Goal: Transaction & Acquisition: Purchase product/service

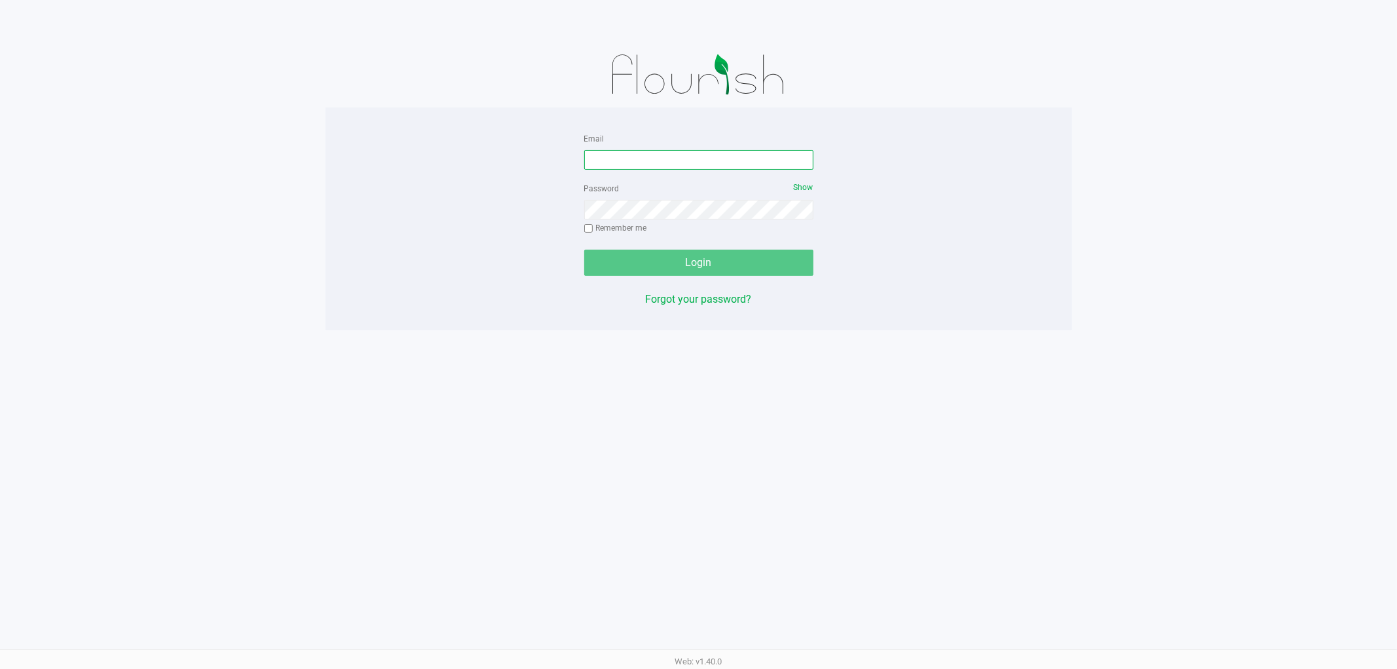
click at [639, 157] on input "Email" at bounding box center [698, 160] width 229 height 20
type input "[EMAIL_ADDRESS][DOMAIN_NAME]"
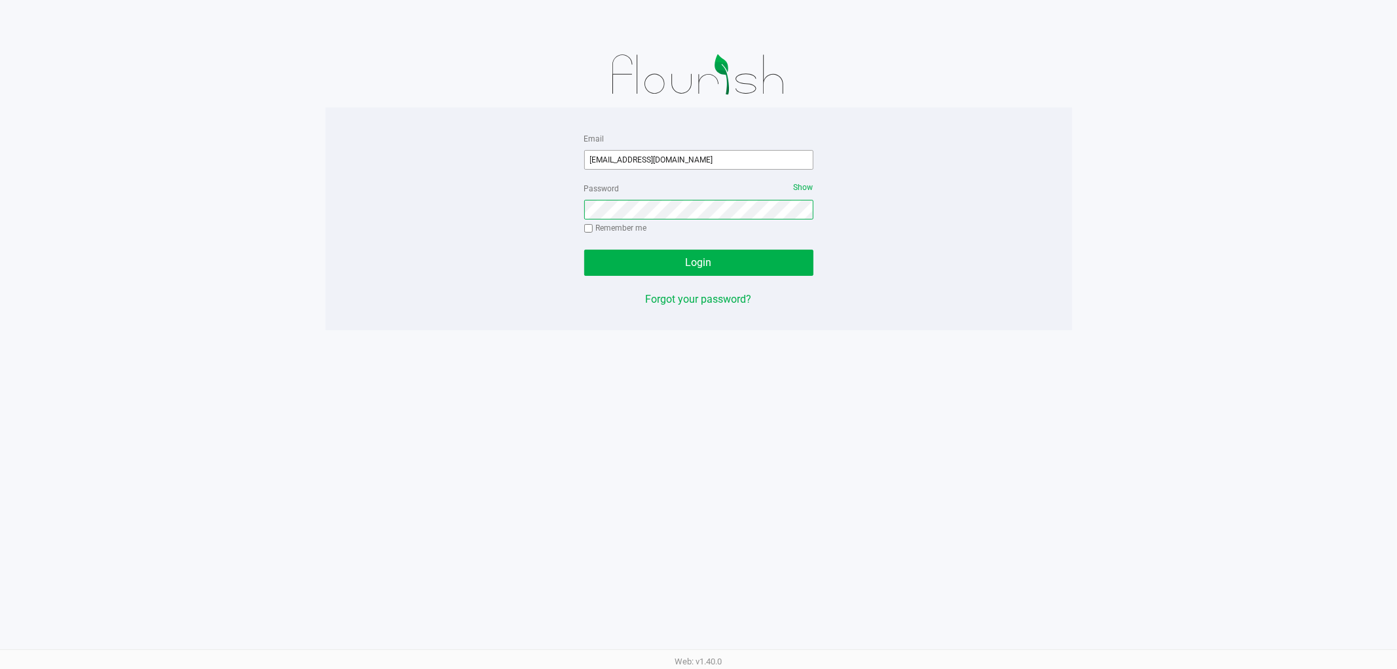
click at [584, 250] on button "Login" at bounding box center [698, 263] width 229 height 26
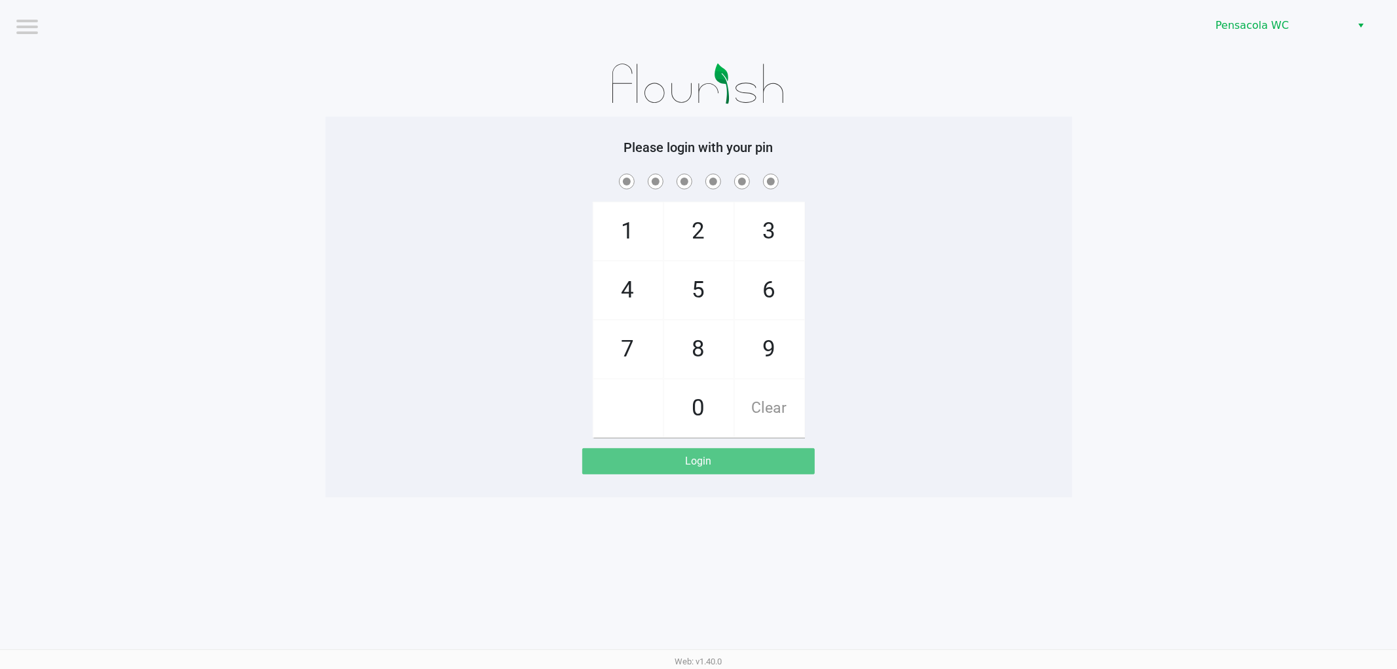
click at [531, 131] on div "Please login with your pin 1 4 7 2 5 8 0 3 6 9 Clear Login" at bounding box center [699, 307] width 747 height 381
checkbox input "true"
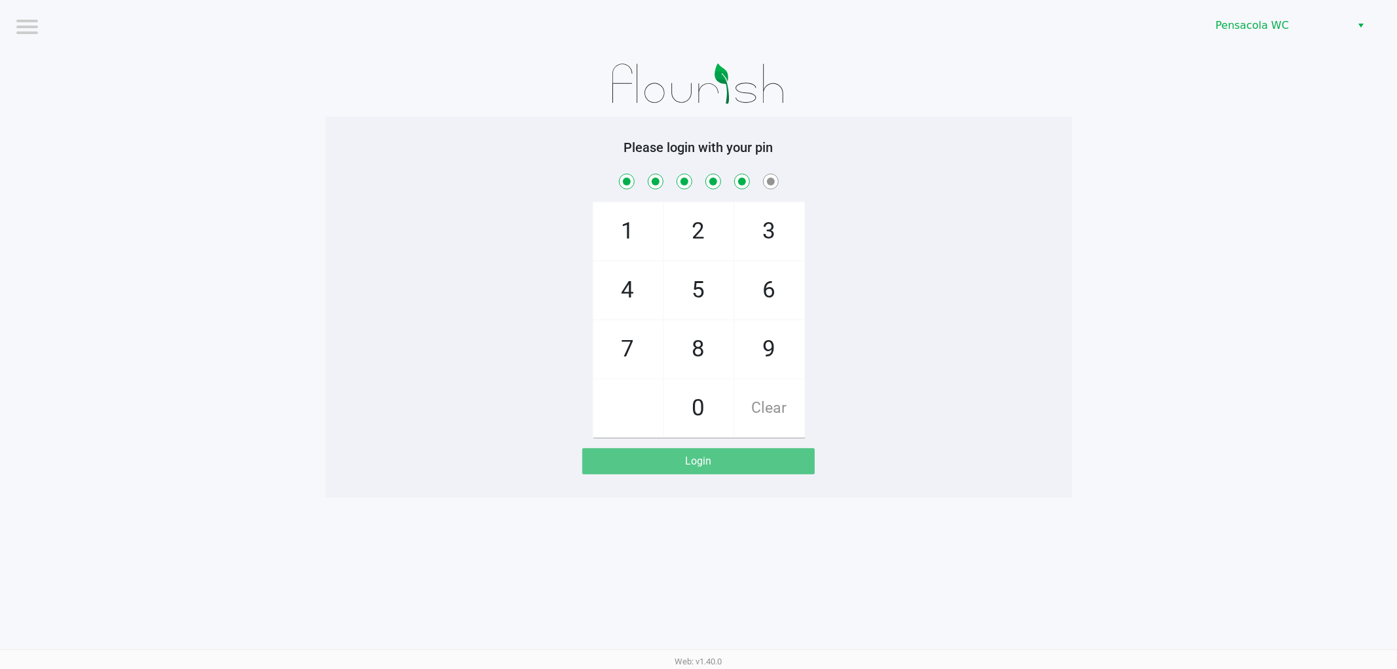
checkbox input "true"
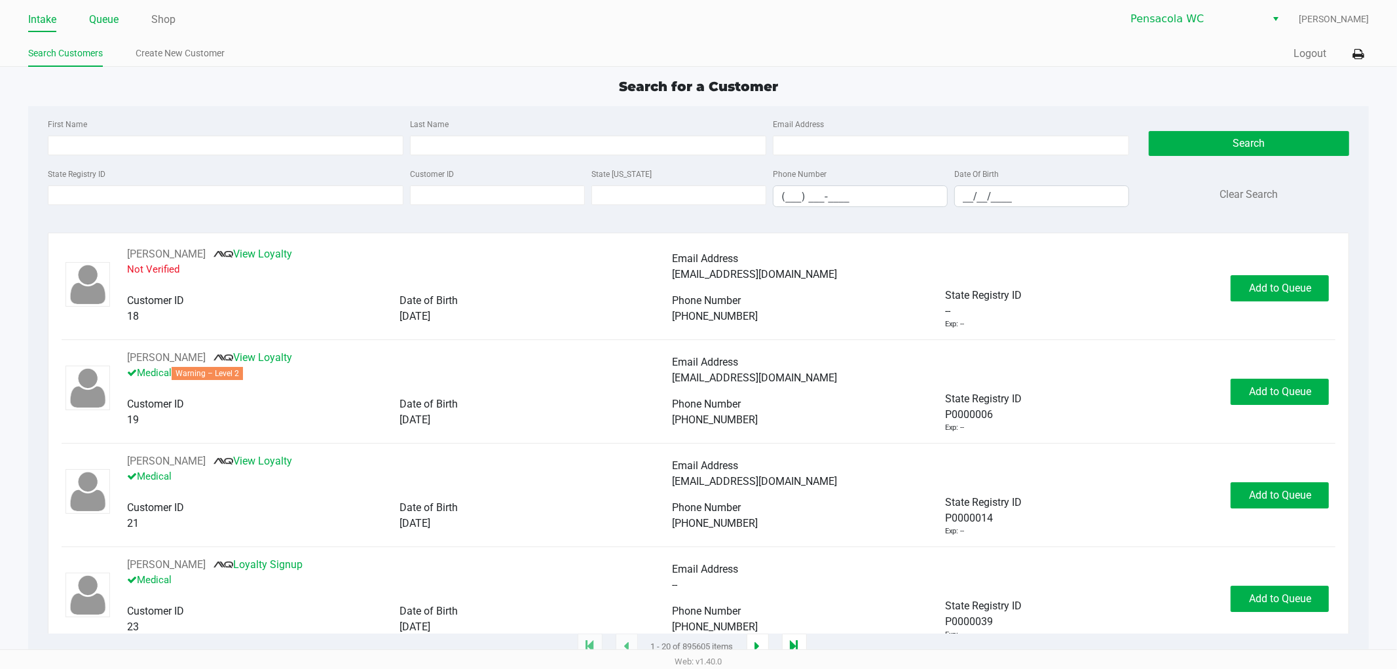
click at [100, 15] on link "Queue" at bounding box center [103, 19] width 29 height 18
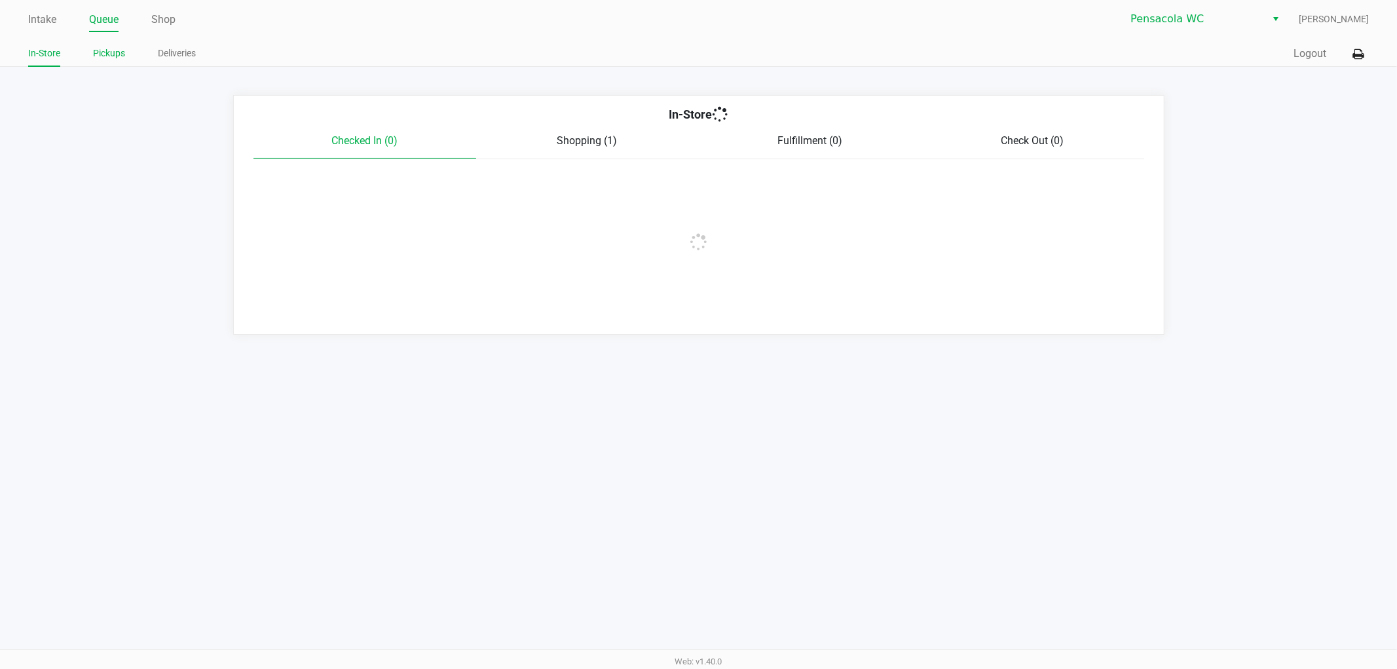
click at [116, 53] on link "Pickups" at bounding box center [109, 53] width 32 height 16
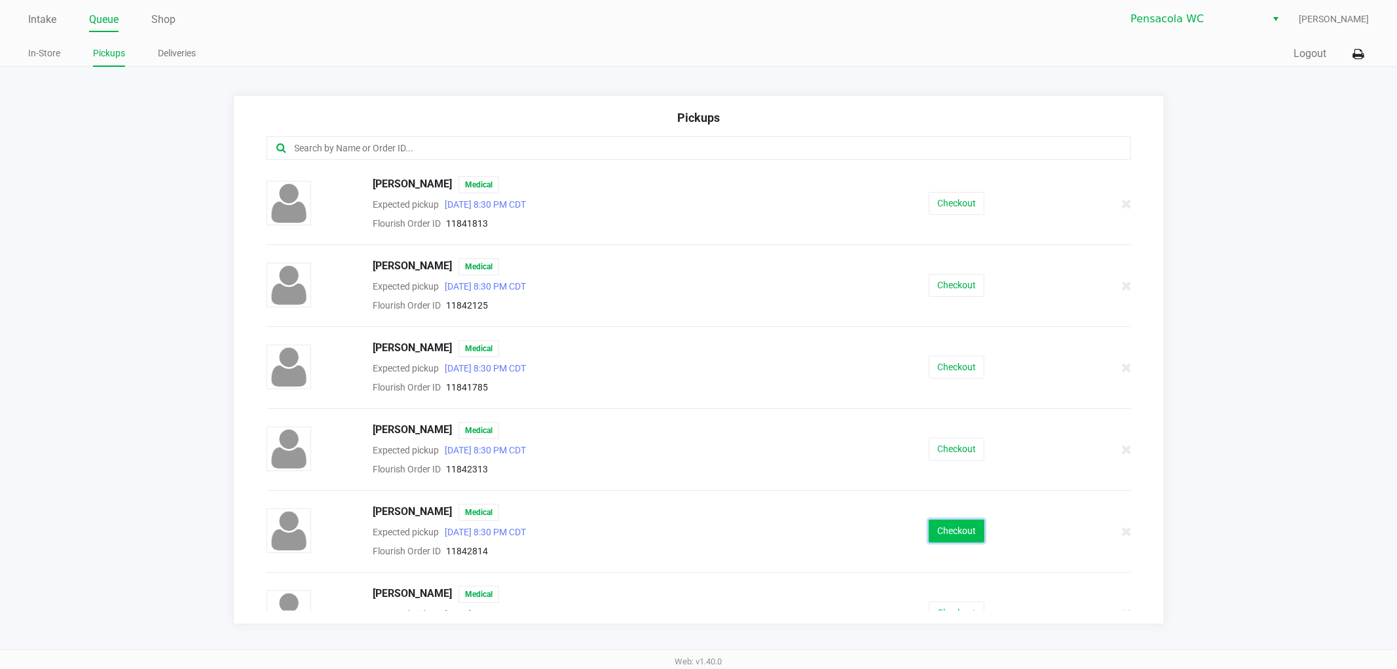
click at [929, 532] on button "Checkout" at bounding box center [957, 531] width 56 height 23
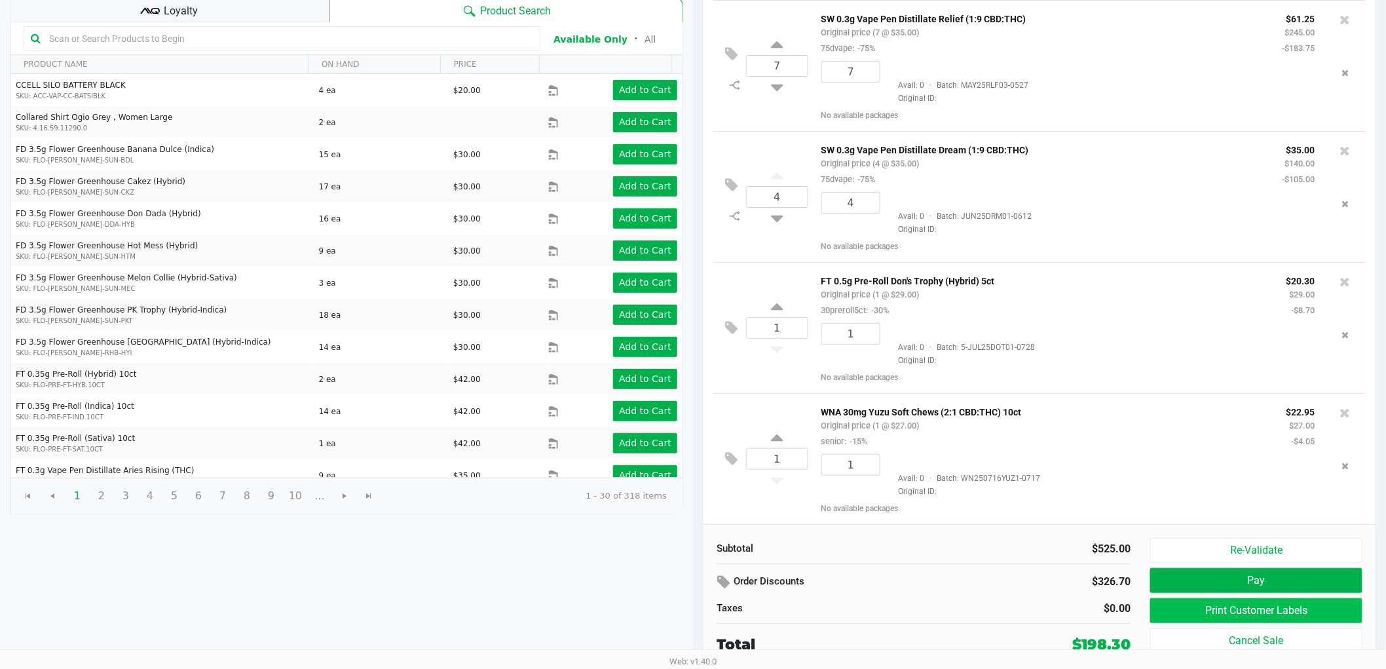
scroll to position [76, 0]
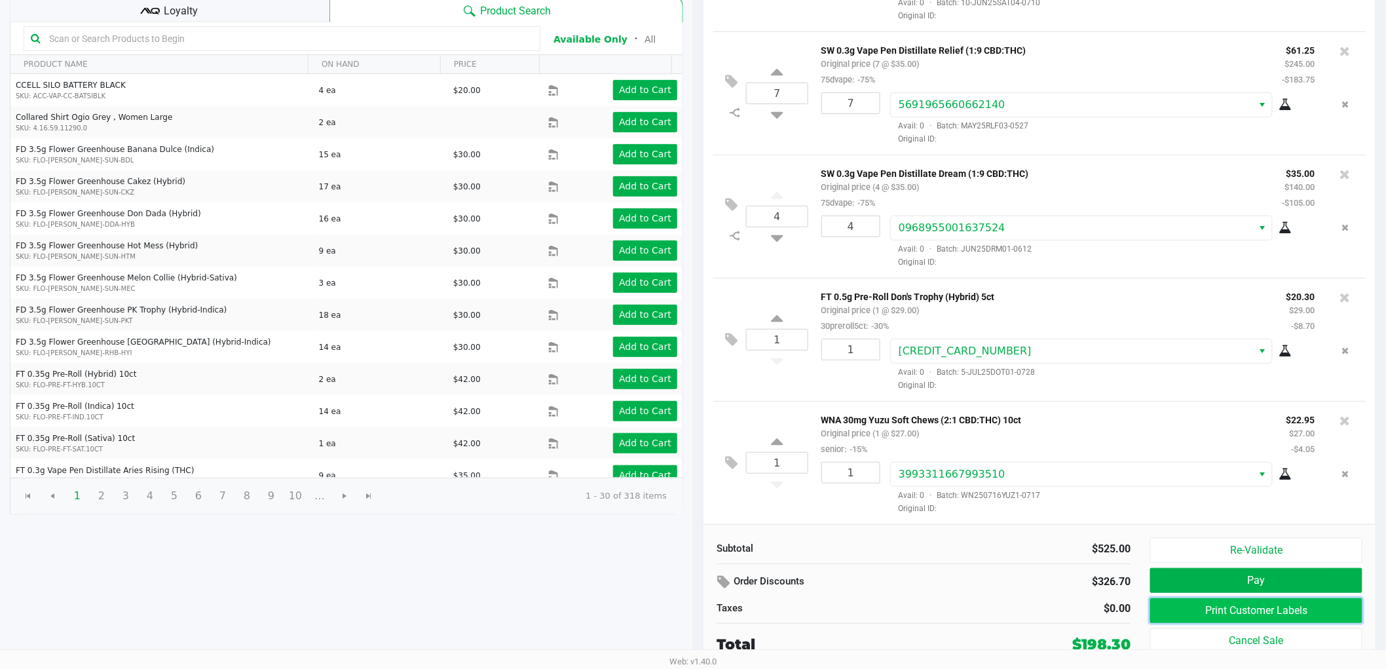
click at [1269, 605] on button "Print Customer Labels" at bounding box center [1256, 610] width 212 height 25
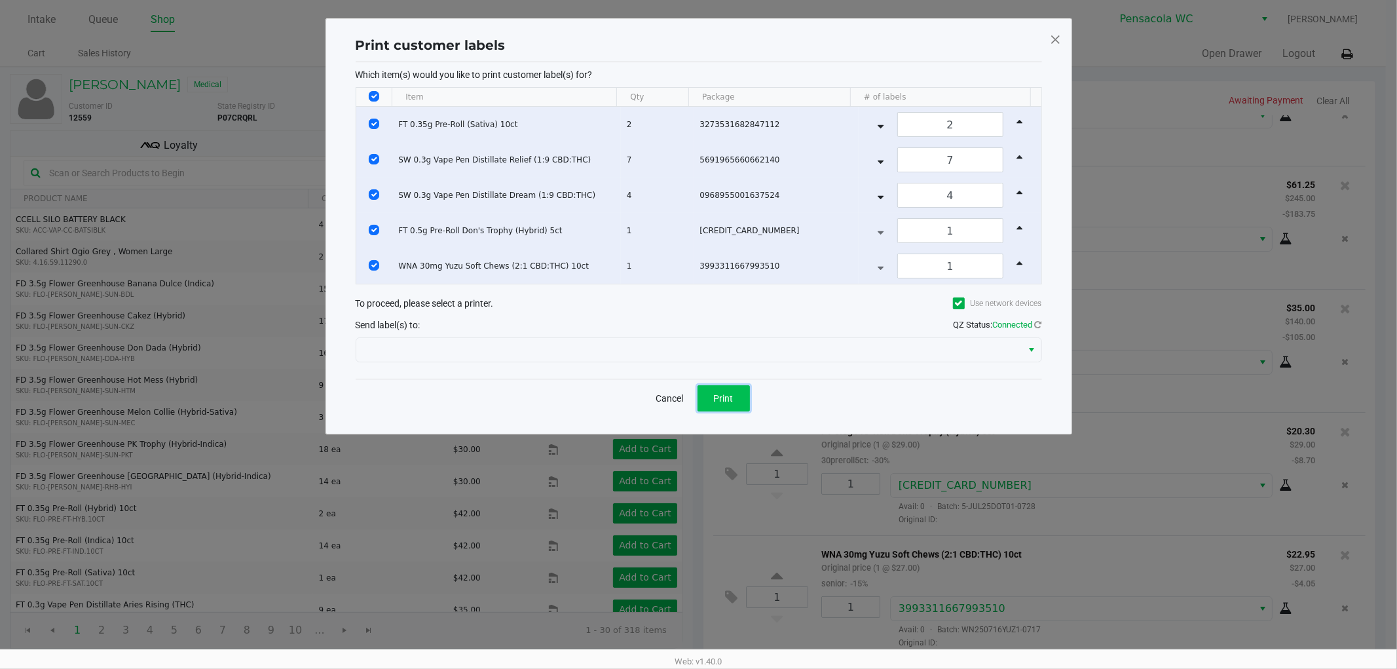
click at [742, 394] on button "Print" at bounding box center [724, 398] width 52 height 26
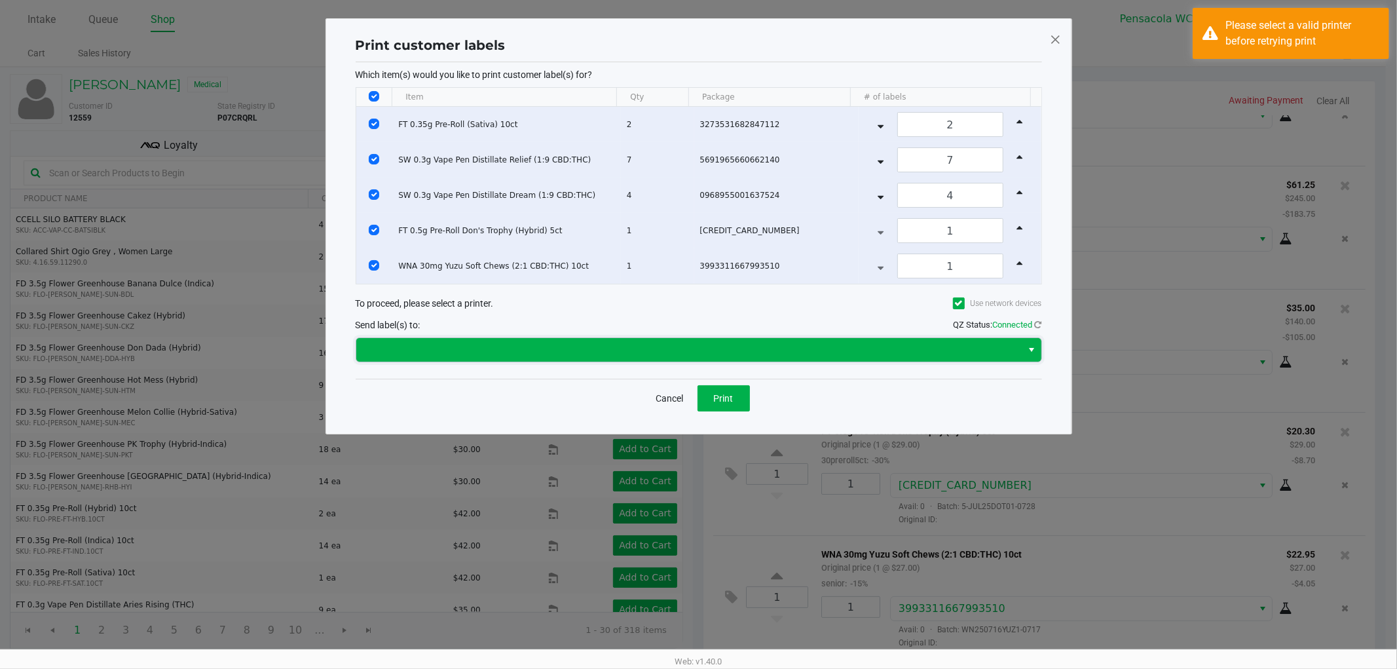
click at [630, 342] on span at bounding box center [689, 350] width 651 height 16
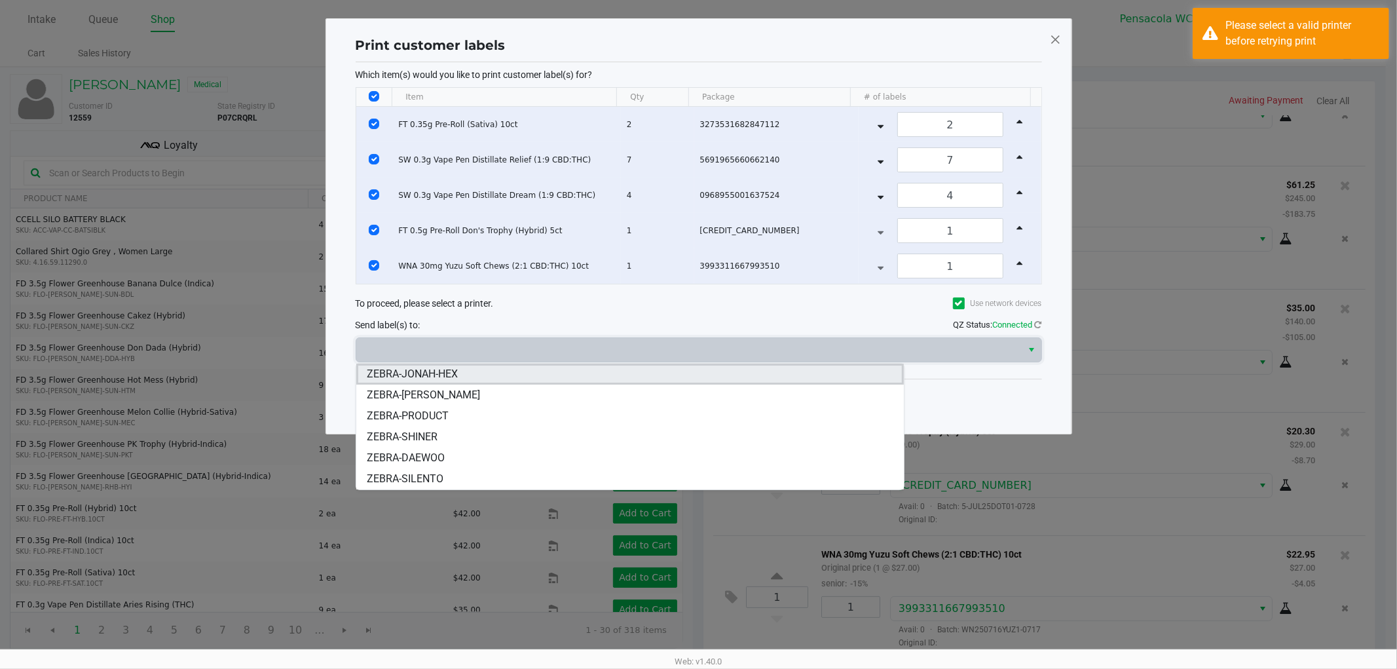
click at [587, 375] on li "ZEBRA-JONAH-HEX" at bounding box center [630, 374] width 548 height 21
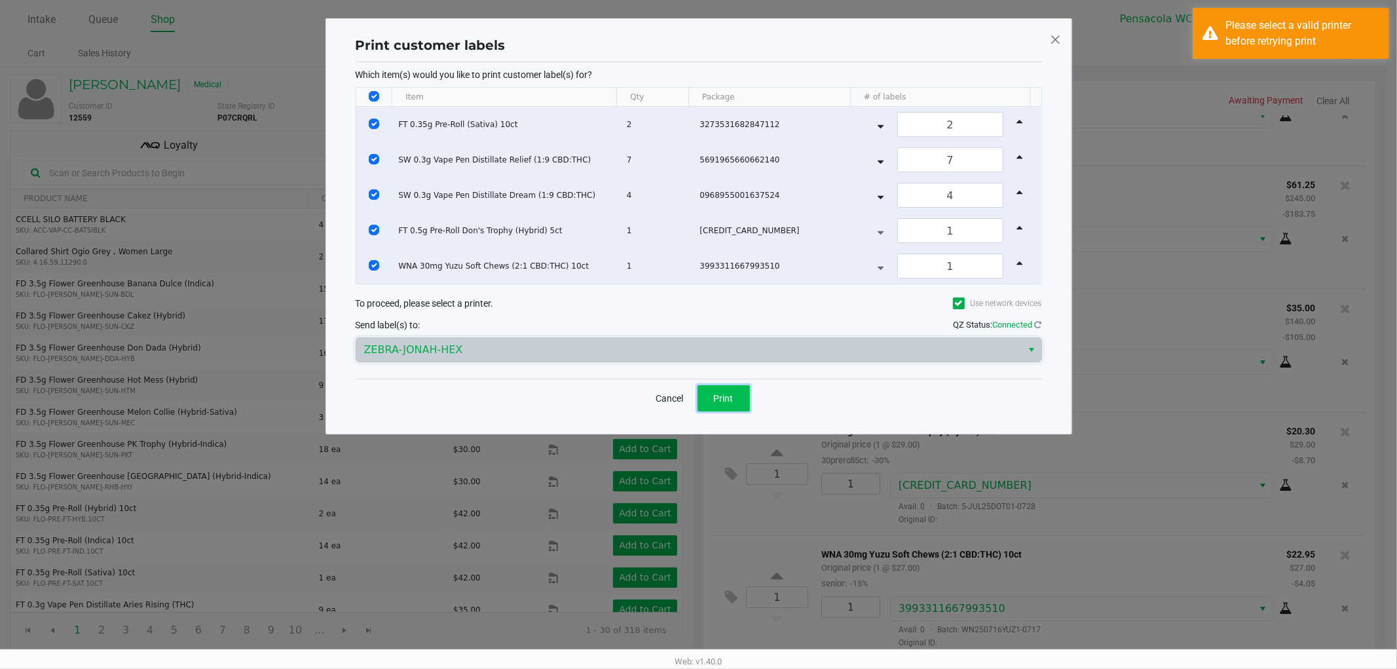
click at [735, 404] on button "Print" at bounding box center [724, 398] width 52 height 26
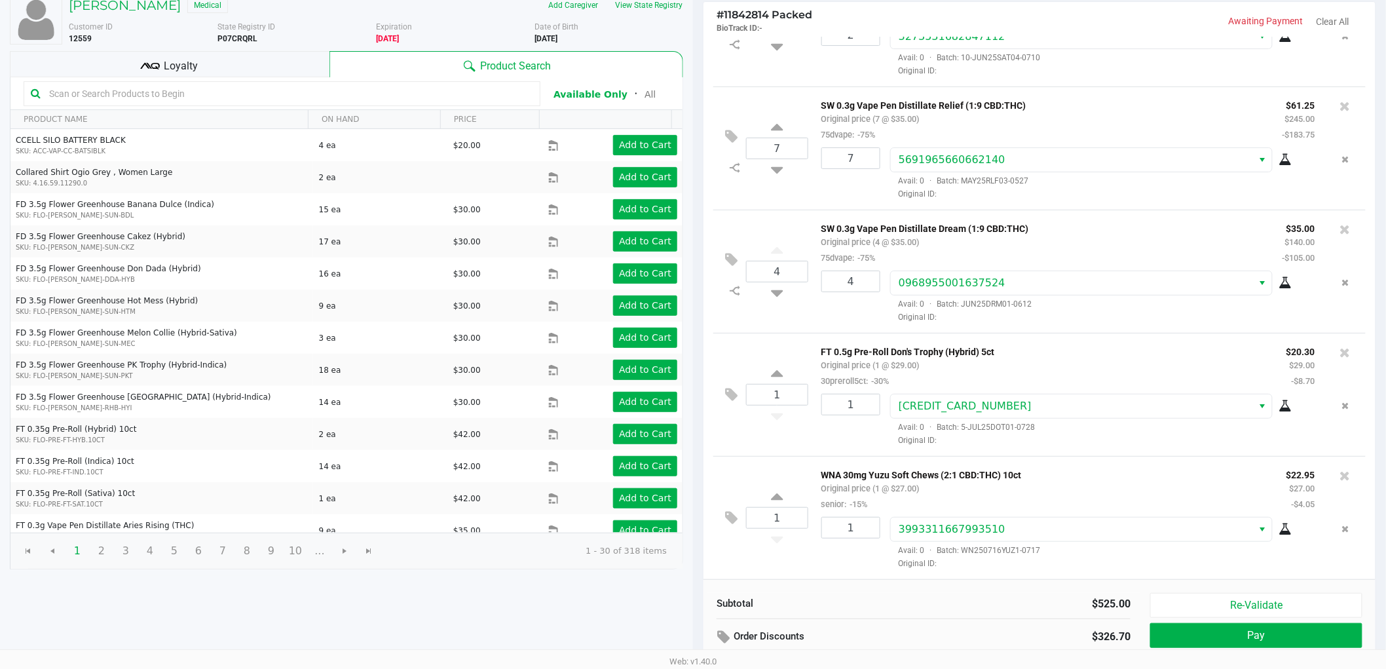
scroll to position [135, 0]
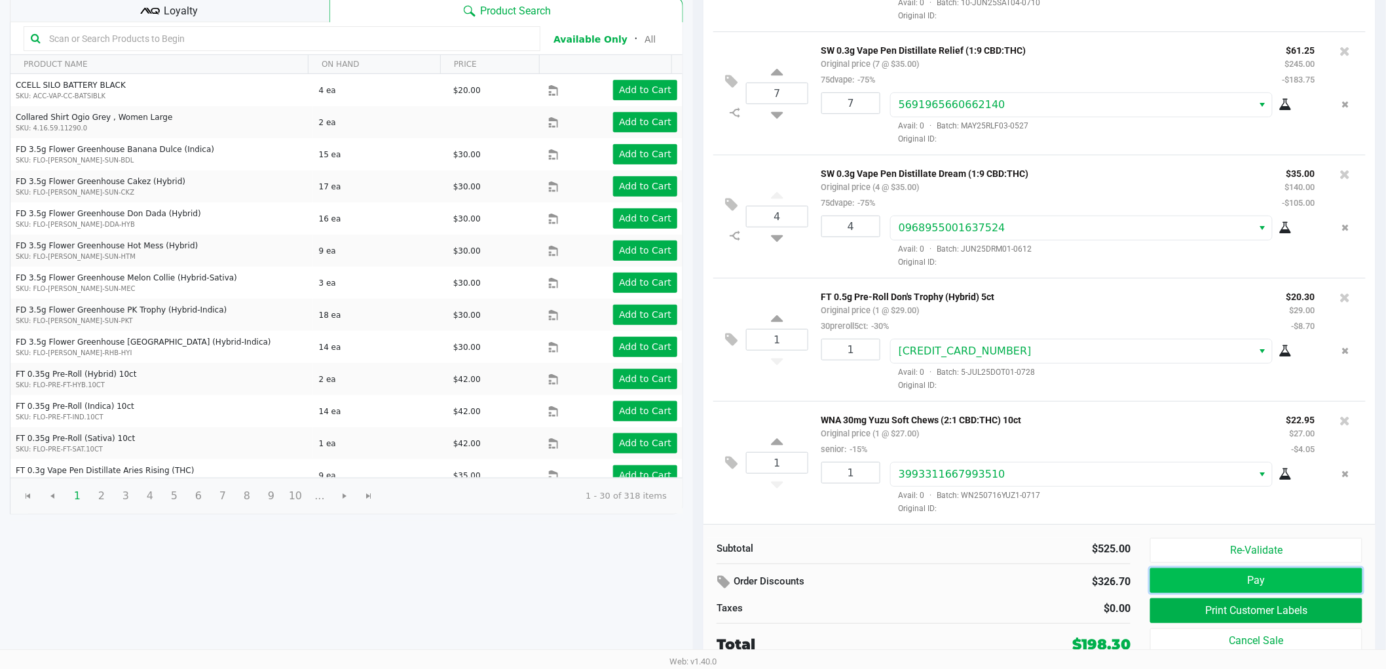
click at [1258, 577] on button "Pay" at bounding box center [1256, 580] width 212 height 25
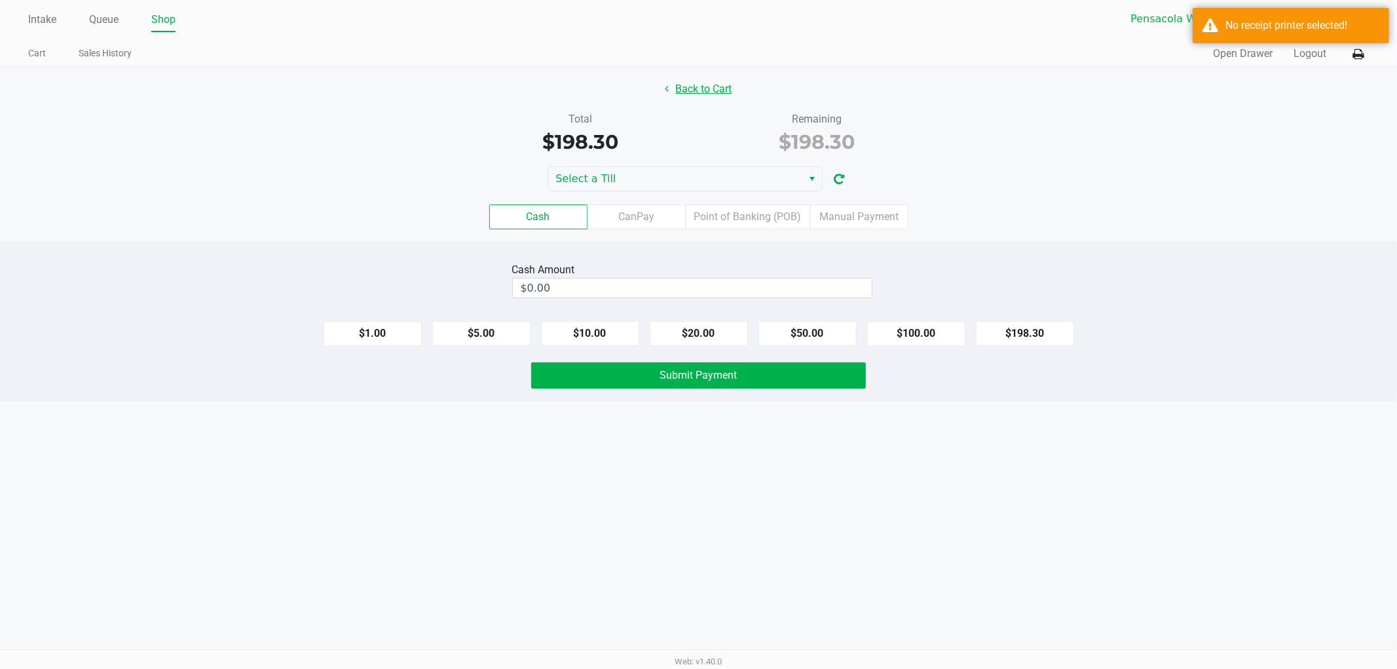
click at [713, 96] on button "Back to Cart" at bounding box center [699, 89] width 84 height 25
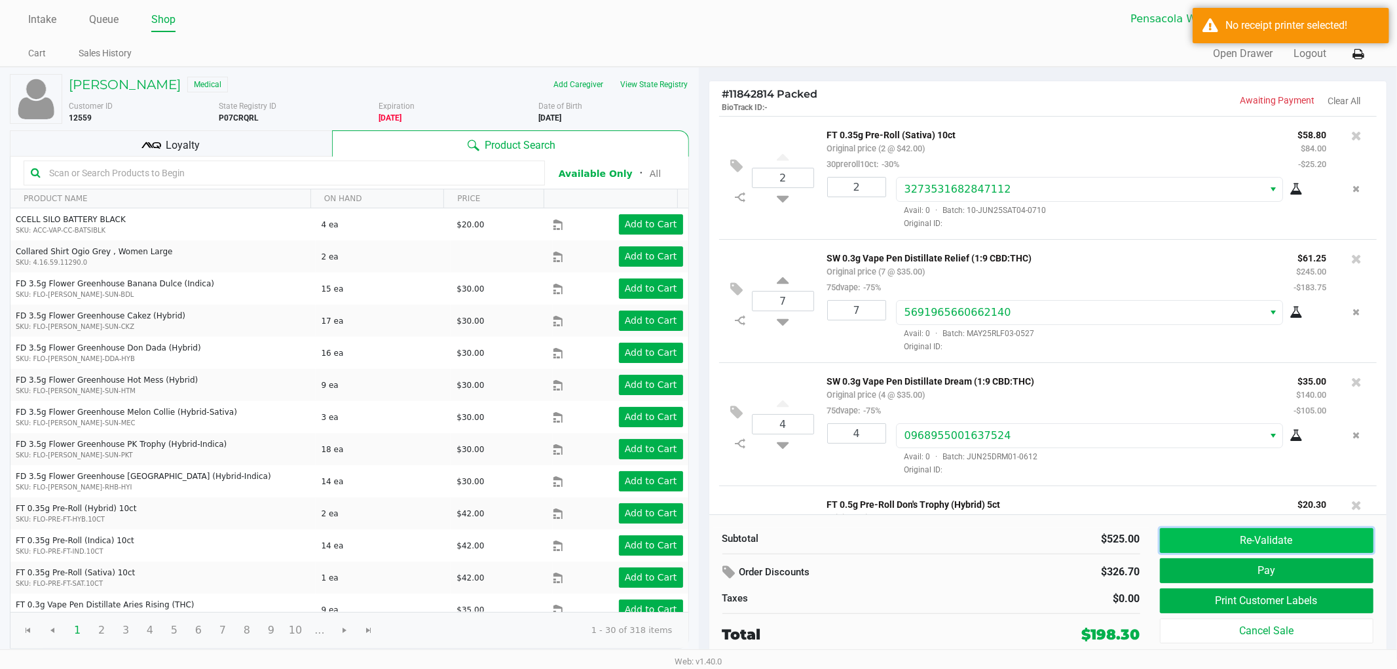
click at [1235, 537] on button "Re-Validate" at bounding box center [1267, 540] width 214 height 25
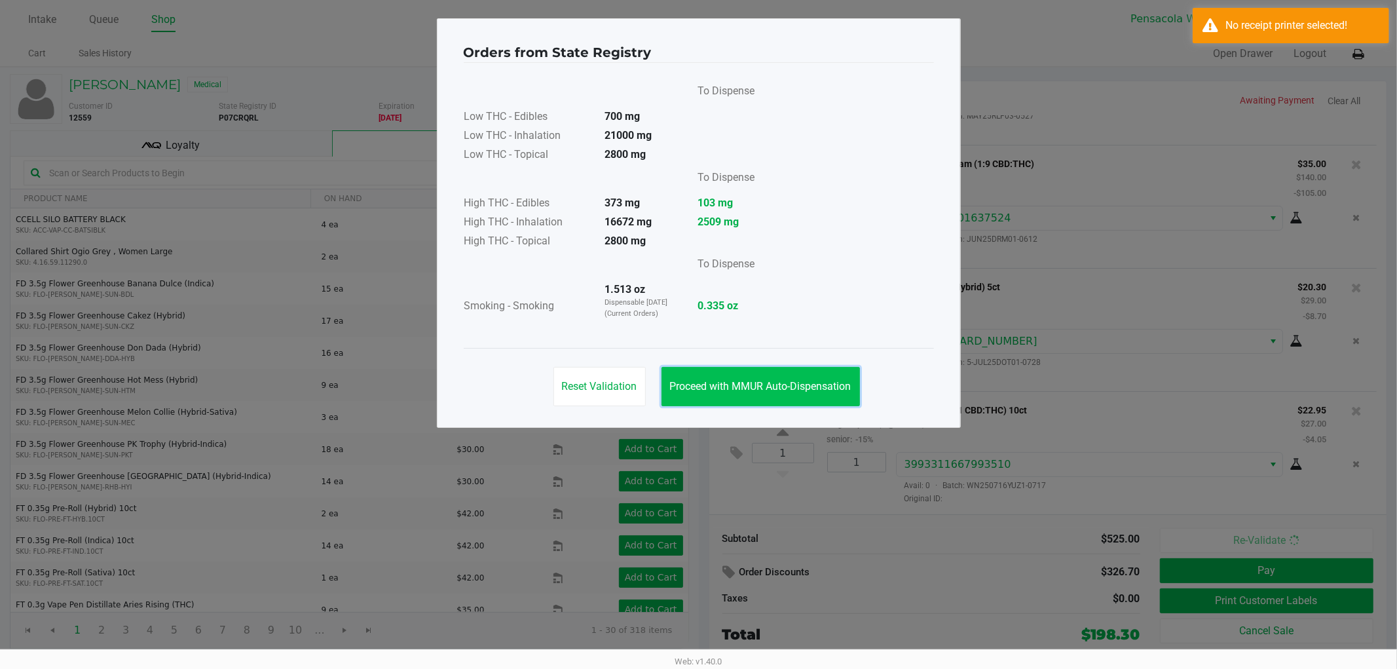
click at [782, 373] on button "Proceed with MMUR Auto-Dispensation" at bounding box center [761, 386] width 199 height 39
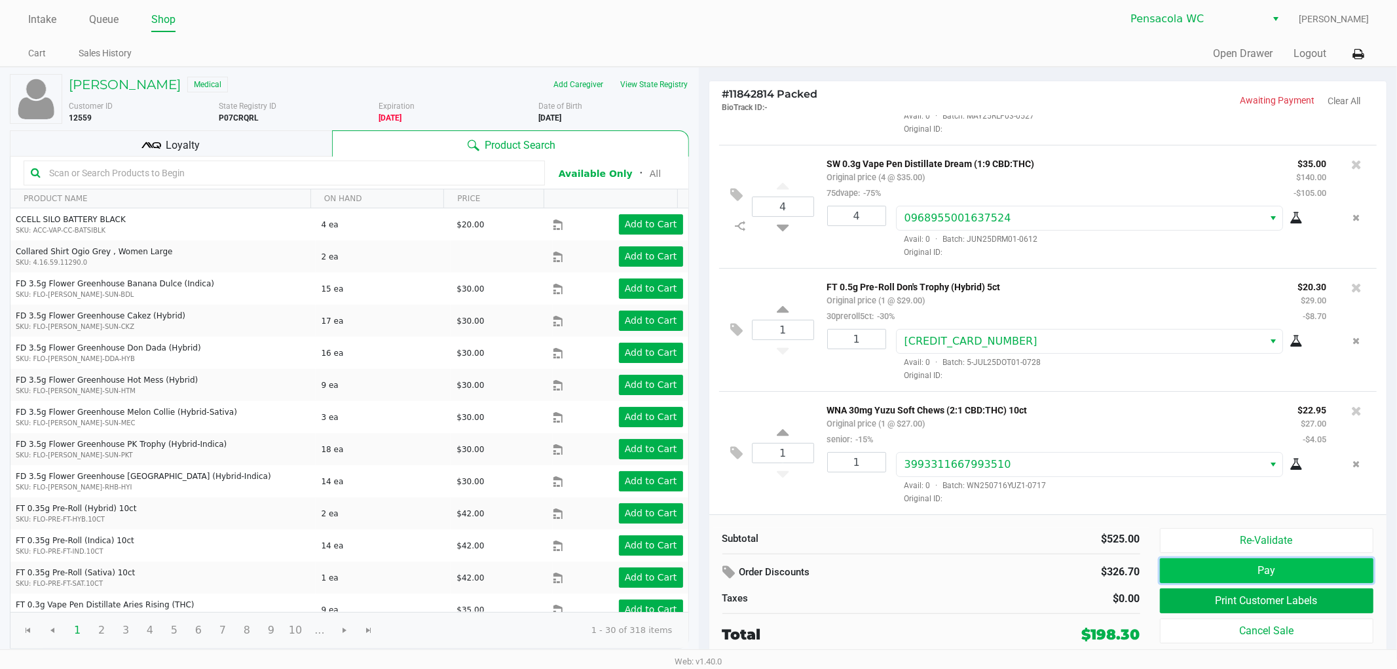
click at [1204, 570] on button "Pay" at bounding box center [1267, 570] width 214 height 25
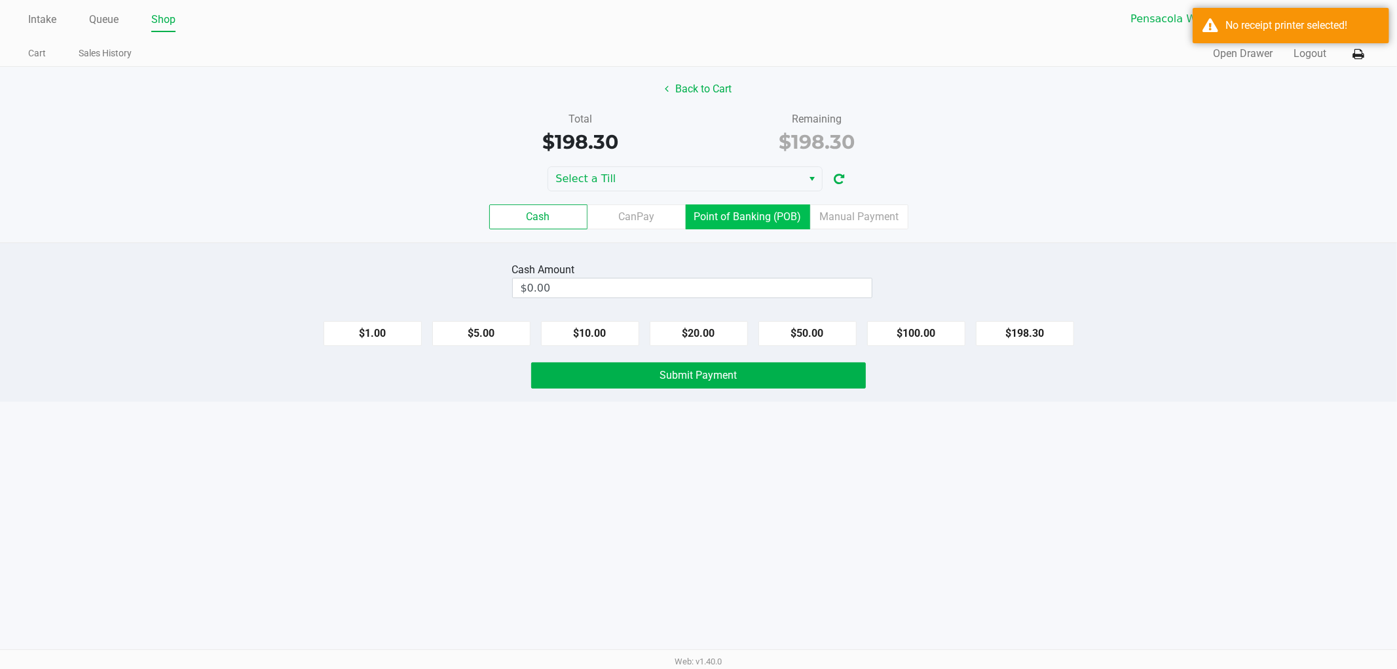
click at [732, 227] on label "Point of Banking (POB)" at bounding box center [748, 216] width 124 height 25
click at [0, 0] on 7 "Point of Banking (POB)" at bounding box center [0, 0] width 0 height 0
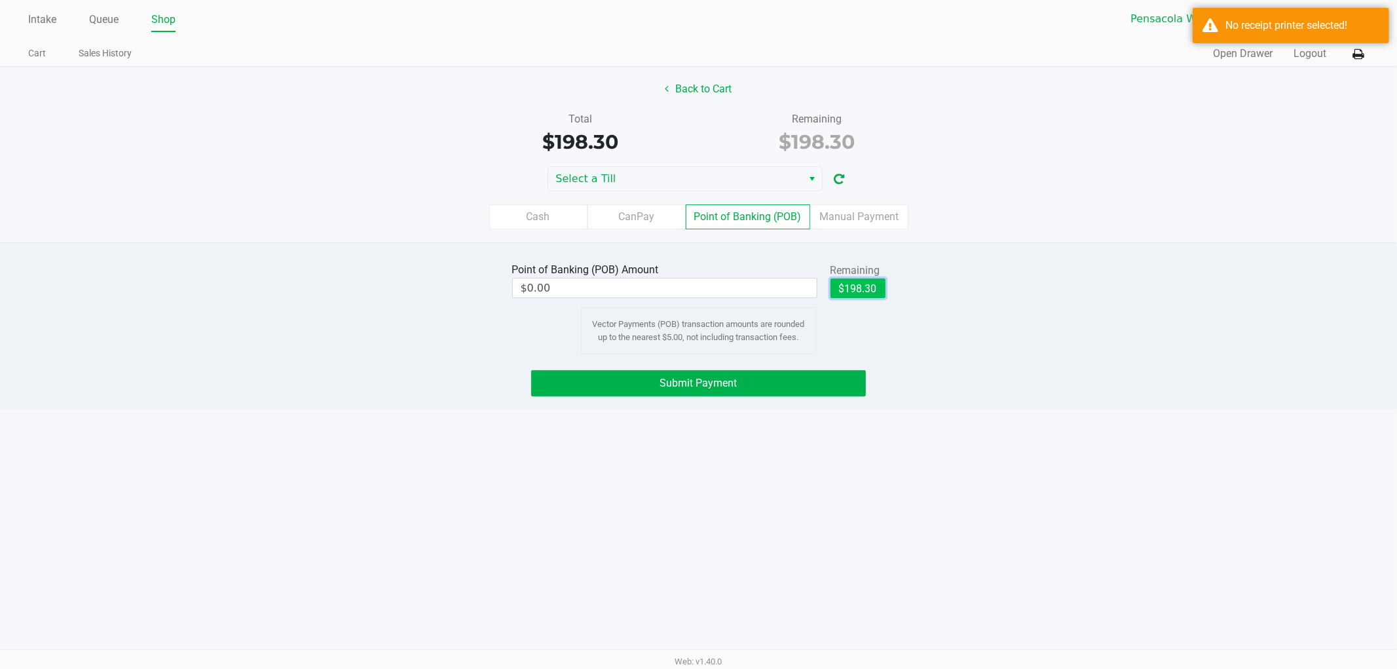
click at [860, 289] on button "$198.30" at bounding box center [858, 288] width 55 height 20
type input "$198.30"
drag, startPoint x: 835, startPoint y: 204, endPoint x: 841, endPoint y: 213, distance: 10.6
click at [837, 206] on div "Cash CanPay Point of Banking (POB) Manual Payment" at bounding box center [698, 216] width 1417 height 51
click at [842, 215] on label "Manual Payment" at bounding box center [859, 216] width 98 height 25
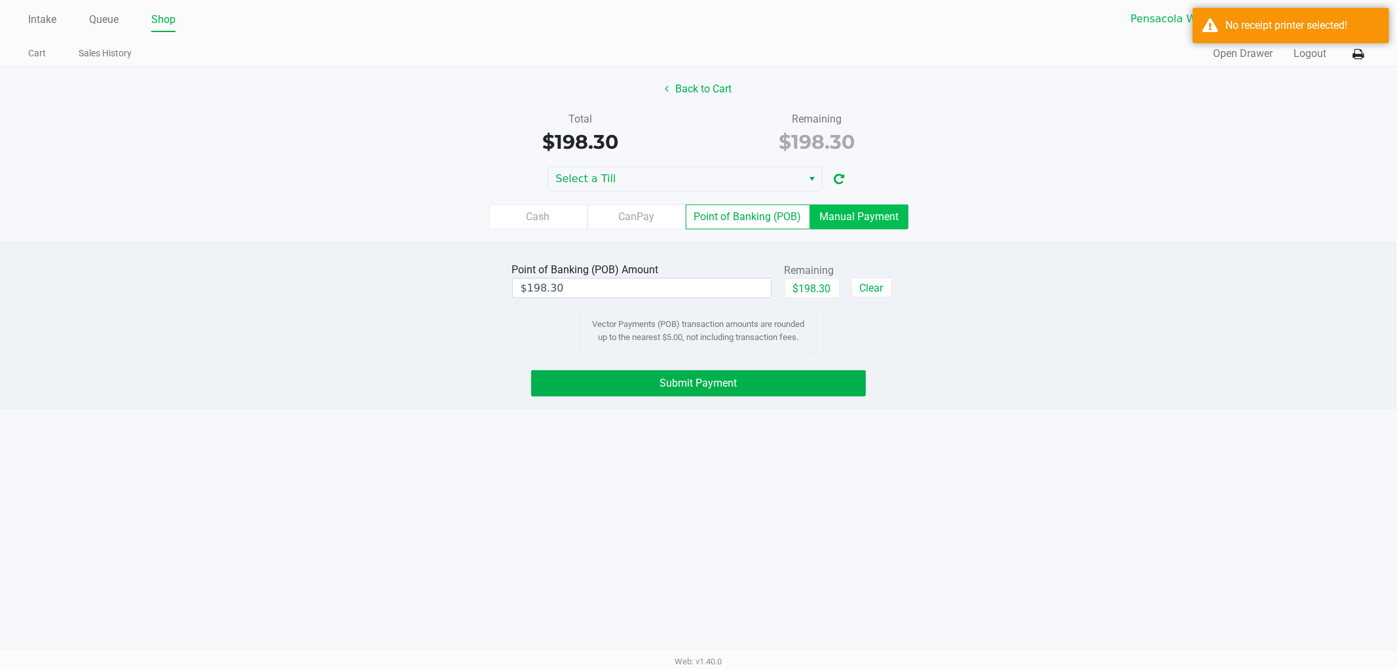
click at [0, 0] on 8 "Manual Payment" at bounding box center [0, 0] width 0 height 0
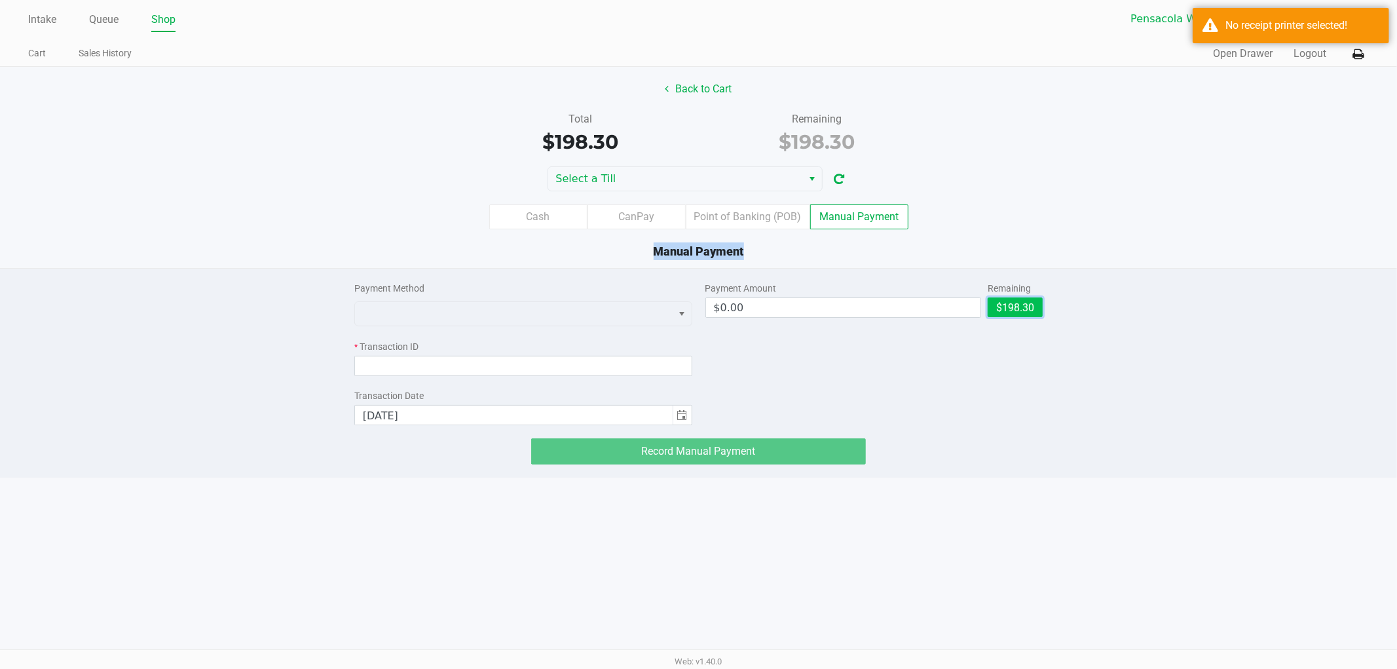
click at [997, 312] on button "$198.30" at bounding box center [1015, 307] width 55 height 20
type input "$198.30"
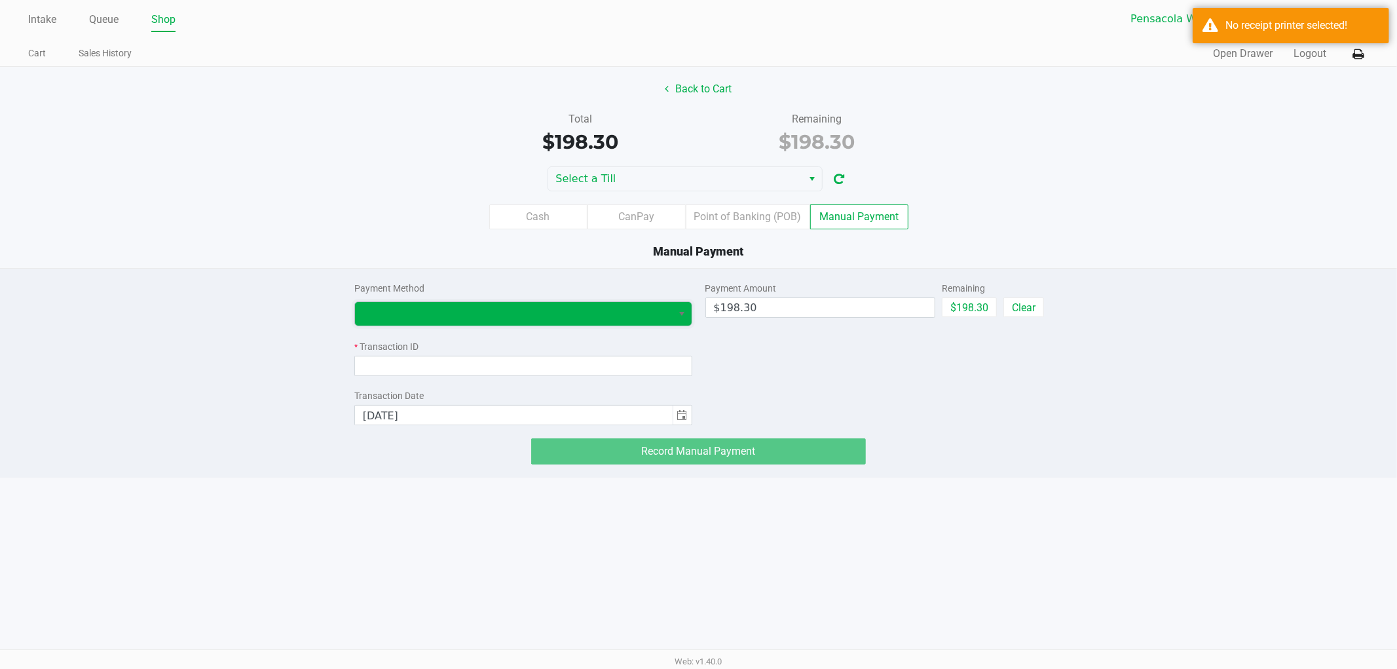
drag, startPoint x: 604, startPoint y: 304, endPoint x: 579, endPoint y: 322, distance: 30.5
click at [604, 305] on span at bounding box center [514, 314] width 318 height 24
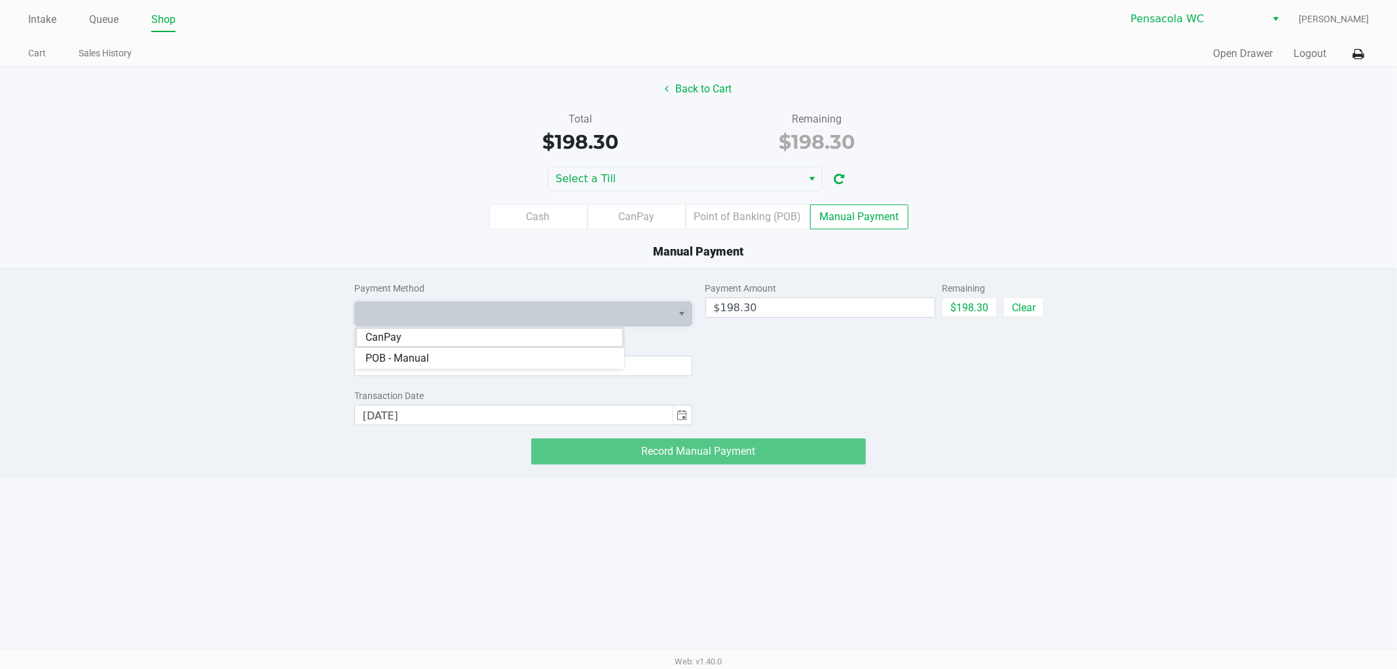
click at [501, 336] on li "CanPay" at bounding box center [489, 337] width 269 height 21
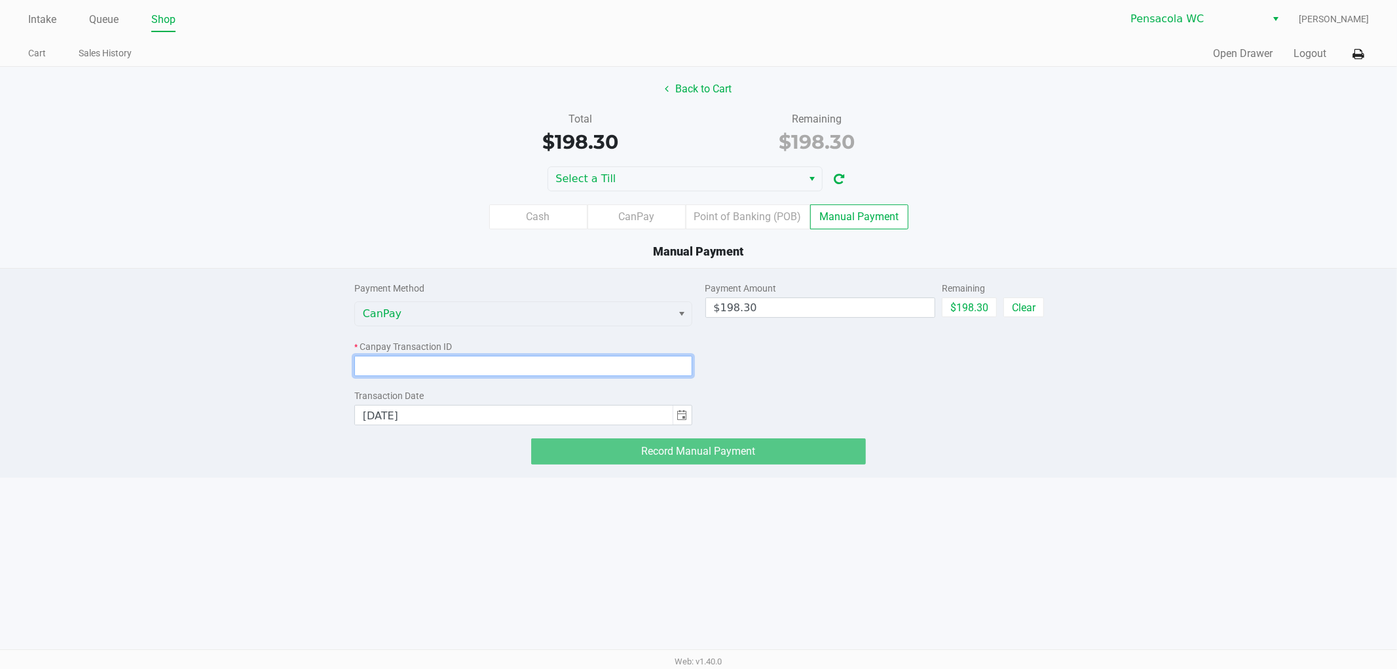
click at [485, 362] on input at bounding box center [523, 366] width 338 height 20
paste input "UPEXUYA8ELEJ"
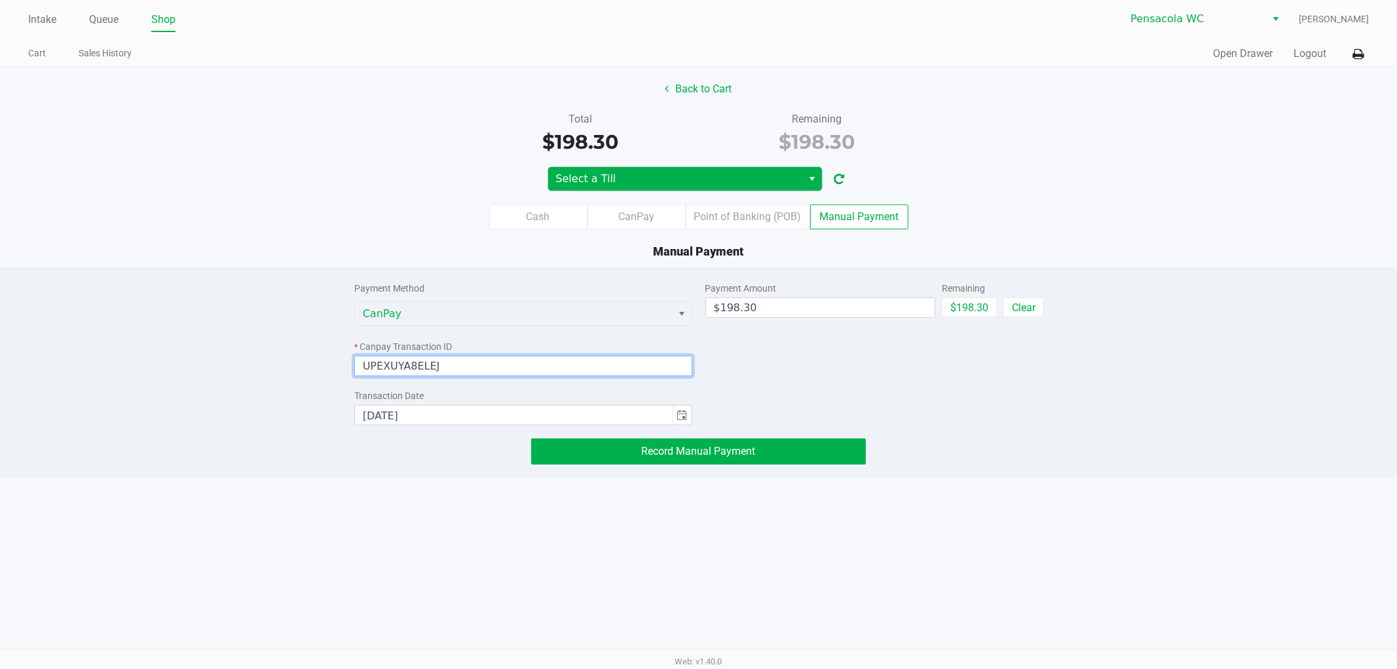
type input "UPEXUYA8ELEJ"
click at [761, 176] on span "Select a Till" at bounding box center [675, 179] width 239 height 16
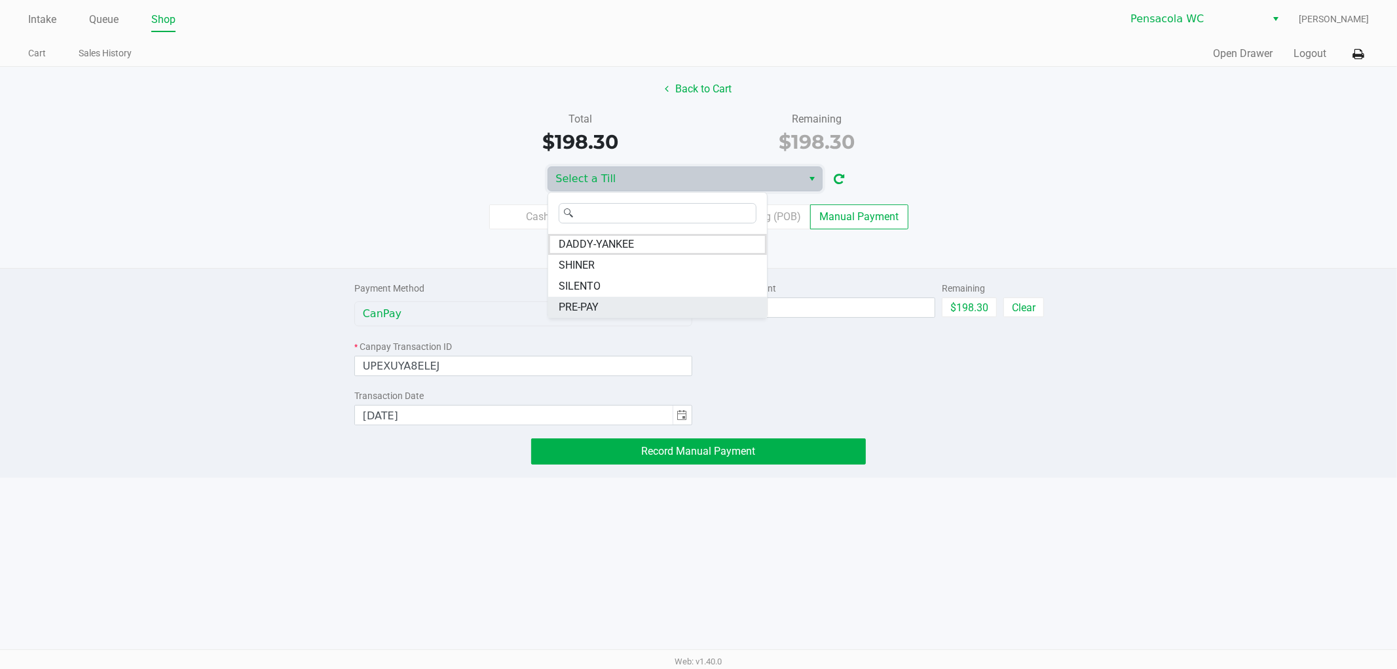
click at [627, 299] on li "PRE-PAY" at bounding box center [657, 307] width 219 height 21
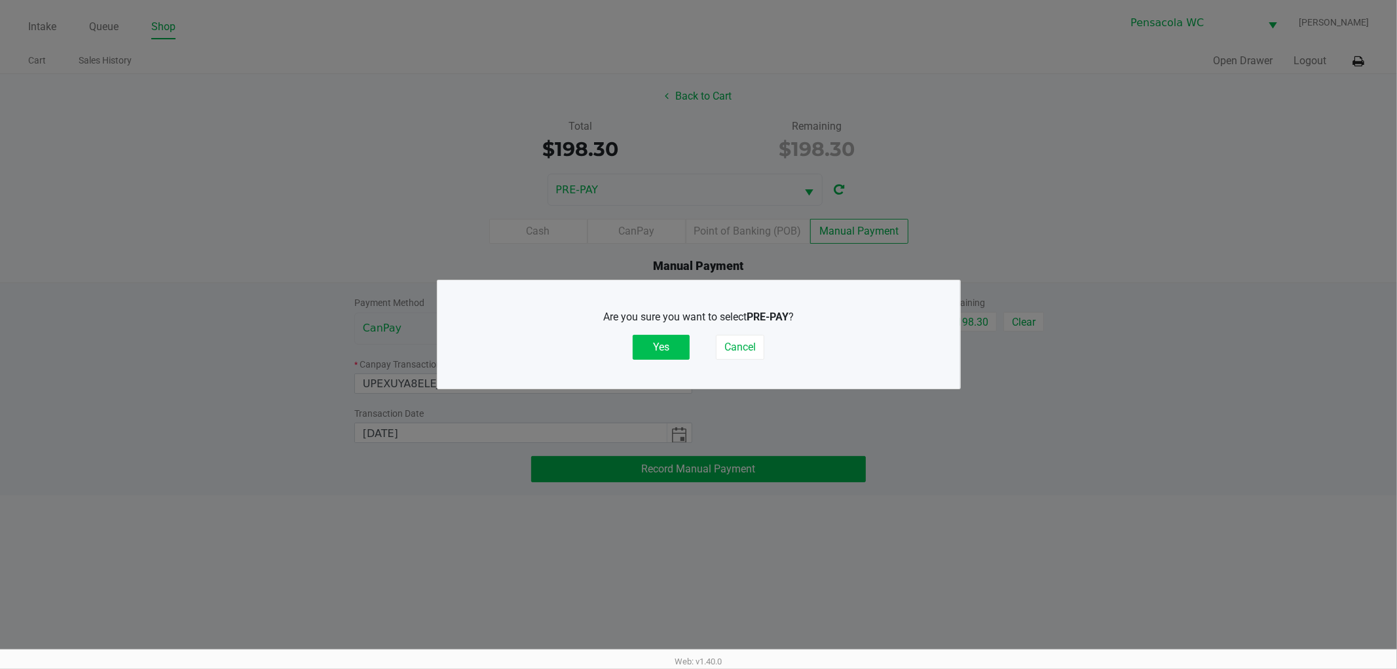
drag, startPoint x: 651, startPoint y: 343, endPoint x: 665, endPoint y: 341, distance: 14.5
click at [651, 343] on button "Yes" at bounding box center [661, 347] width 57 height 25
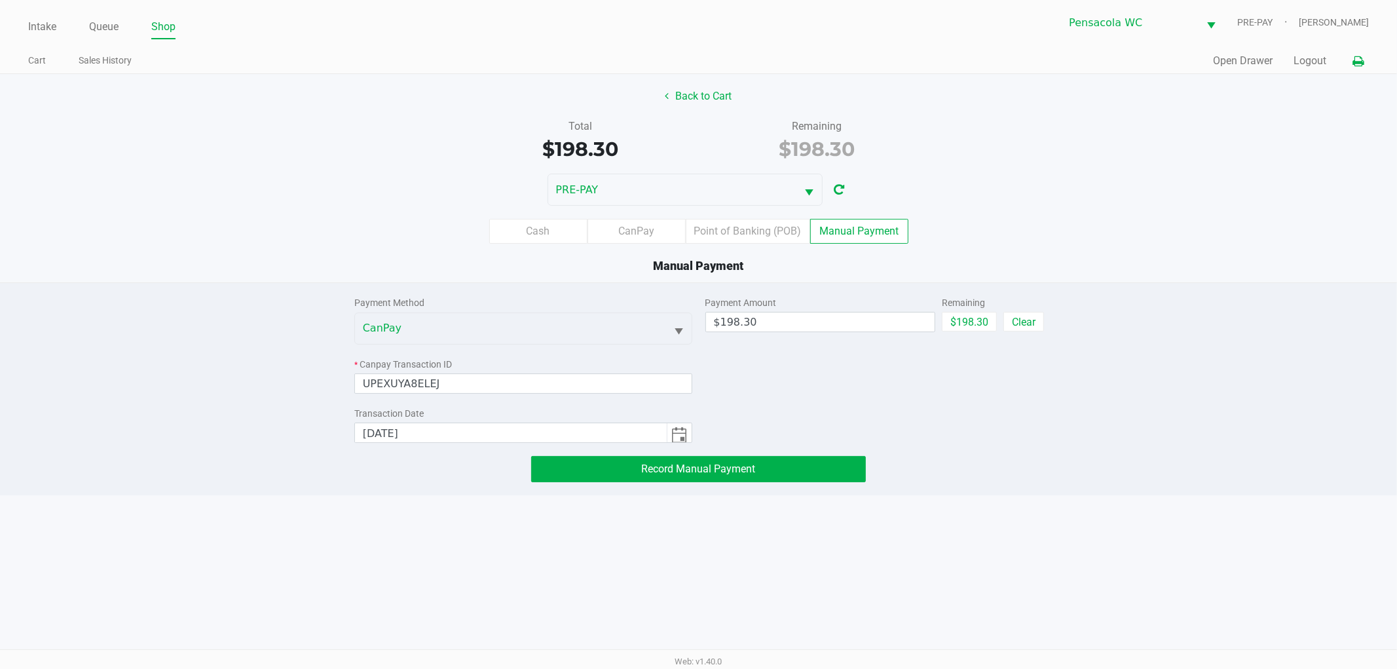
click at [1366, 64] on button at bounding box center [1359, 61] width 22 height 24
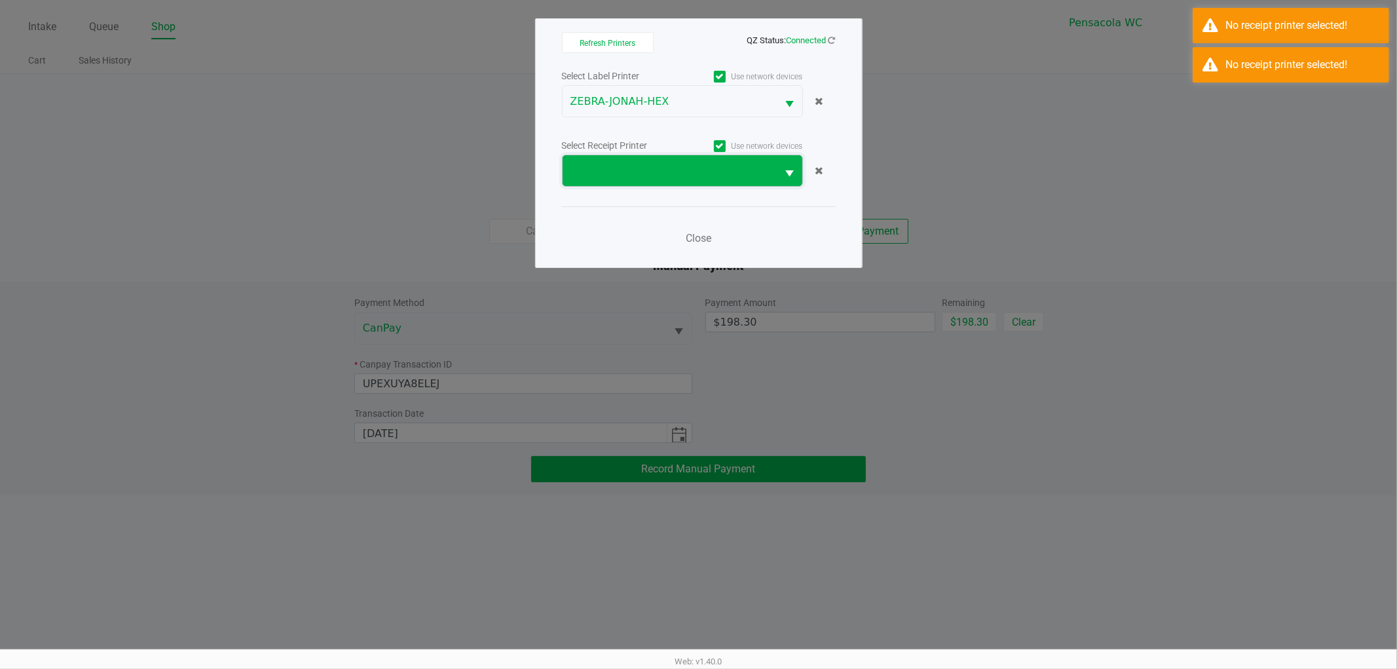
click at [677, 183] on span at bounding box center [670, 170] width 215 height 31
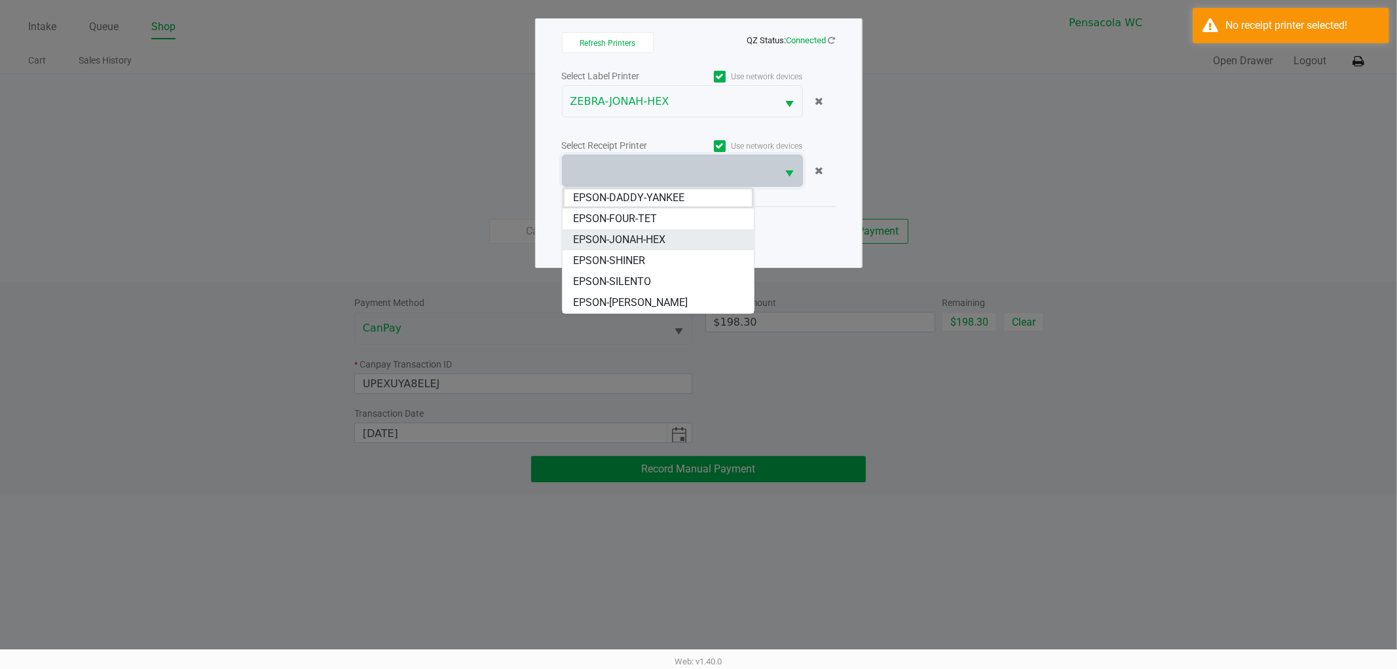
click at [656, 241] on span "EPSON-JONAH-HEX" at bounding box center [619, 240] width 92 height 16
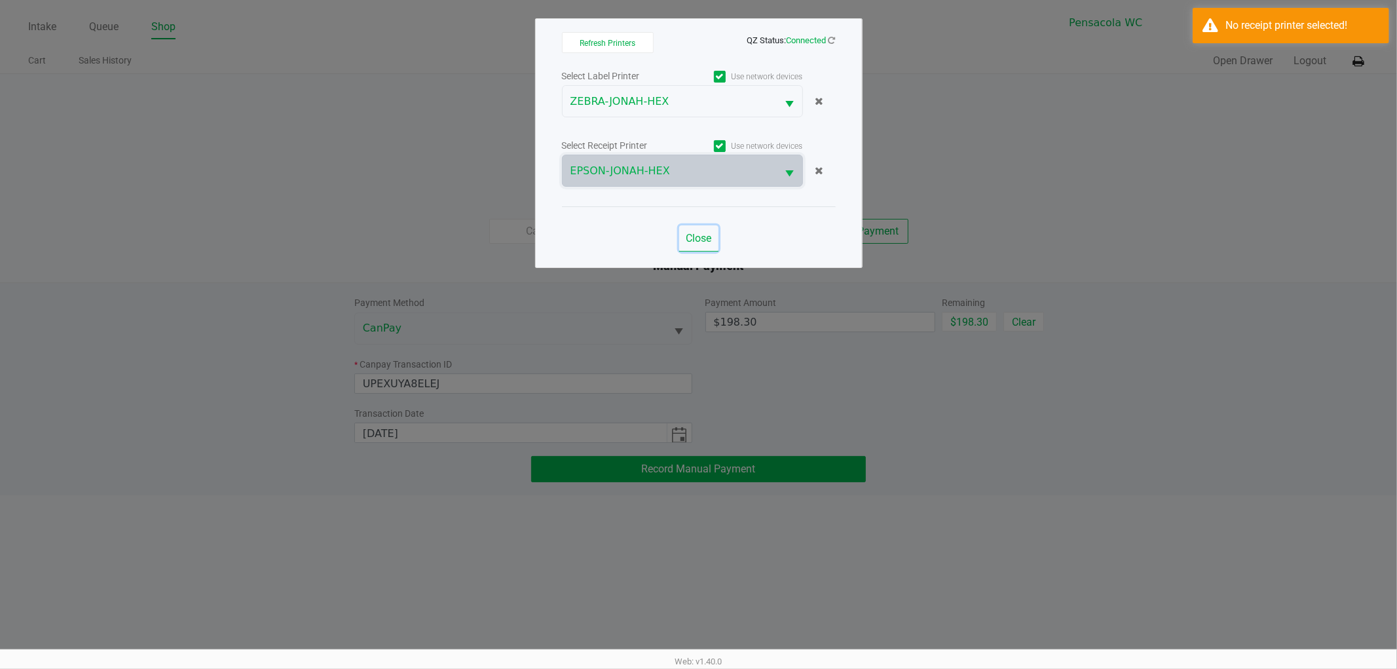
click at [690, 236] on span "Close" at bounding box center [699, 238] width 26 height 12
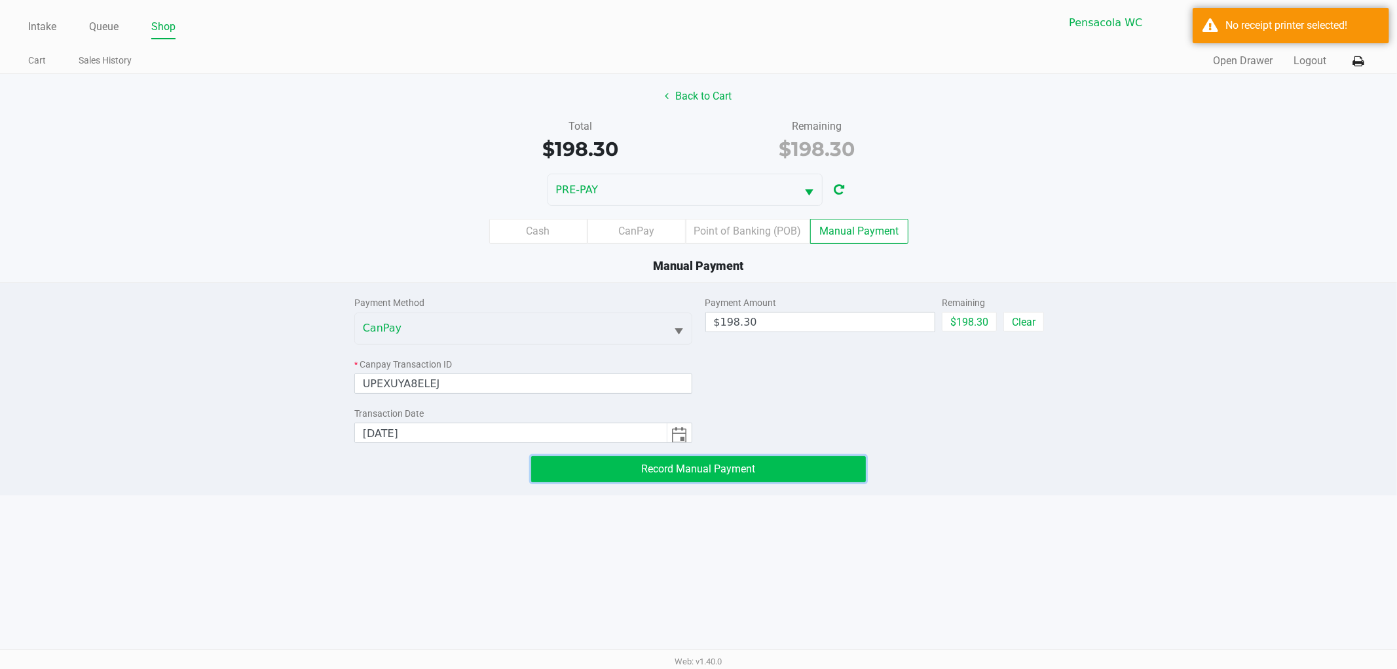
click at [724, 461] on button "Record Manual Payment" at bounding box center [698, 469] width 335 height 26
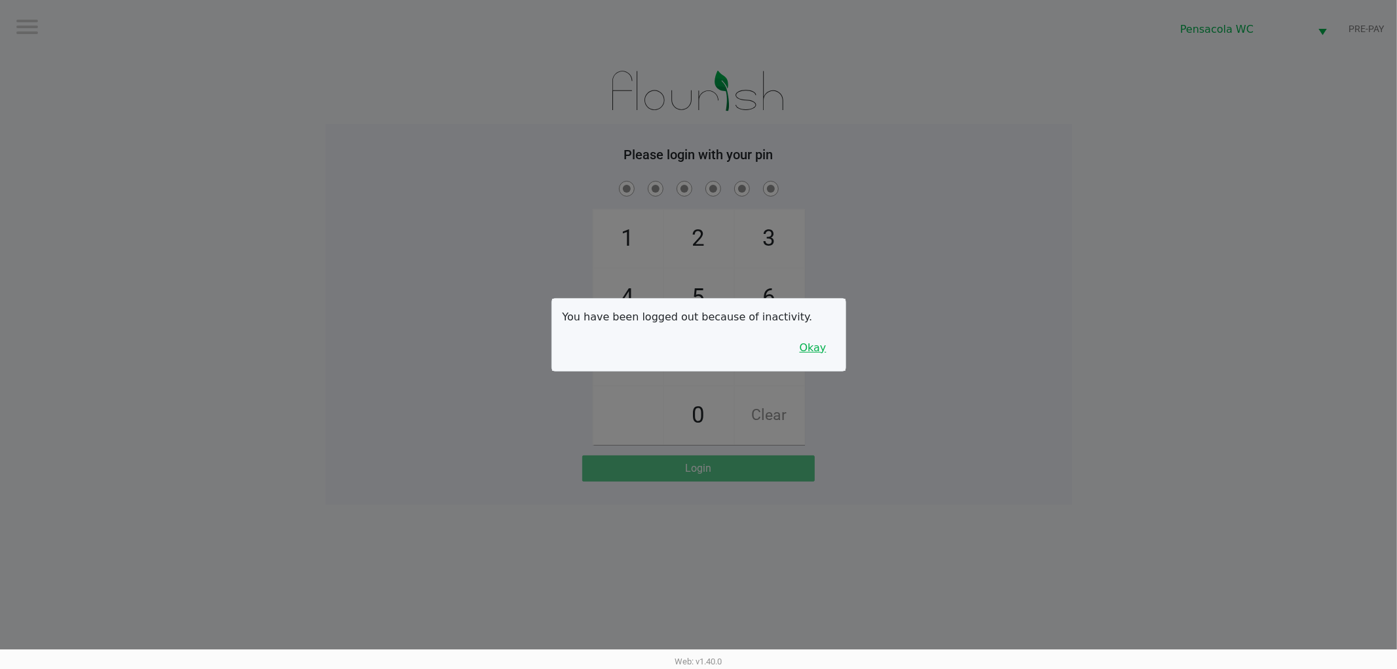
click at [820, 345] on button "Okay" at bounding box center [813, 347] width 44 height 25
